Goal: Task Accomplishment & Management: Use online tool/utility

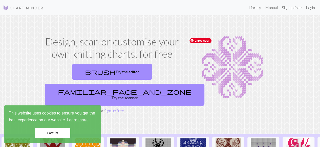
click at [269, 61] on img at bounding box center [232, 66] width 90 height 63
click at [310, 8] on link "Login" at bounding box center [310, 8] width 13 height 10
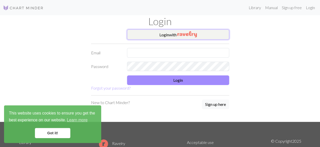
click at [169, 38] on button "Login with" at bounding box center [178, 34] width 102 height 10
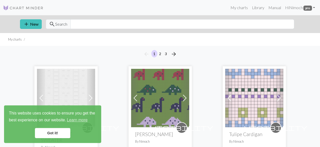
click at [45, 133] on link "Got it!" at bounding box center [52, 133] width 35 height 10
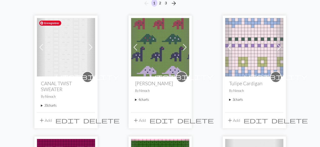
scroll to position [54, 0]
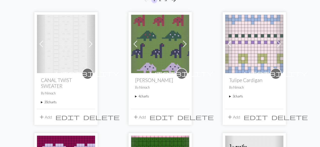
click at [42, 103] on summary "20 charts" at bounding box center [66, 102] width 50 height 5
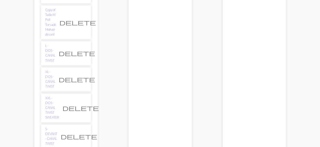
scroll to position [215, 0]
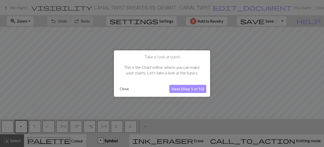
click at [124, 89] on button "Close" at bounding box center [124, 89] width 13 height 8
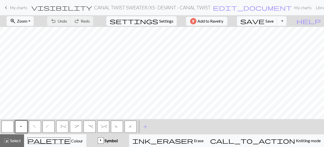
click at [288, 26] on div "save Save Save Toggle Dropdown file_copy Save a copy save_alt Download" at bounding box center [261, 21] width 57 height 12
click at [287, 25] on button "Toggle Dropdown" at bounding box center [282, 21] width 10 height 10
click at [268, 41] on button "save_alt Download" at bounding box center [245, 40] width 84 height 8
click at [287, 19] on button "Toggle Dropdown" at bounding box center [282, 21] width 10 height 10
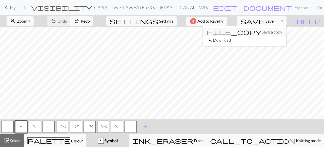
click at [275, 33] on button "file_copy Save a copy" at bounding box center [245, 32] width 84 height 8
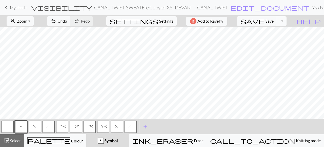
click at [287, 20] on button "Toggle Dropdown" at bounding box center [282, 21] width 10 height 10
click at [270, 39] on button "save_alt Download" at bounding box center [245, 40] width 84 height 8
